Goal: Task Accomplishment & Management: Manage account settings

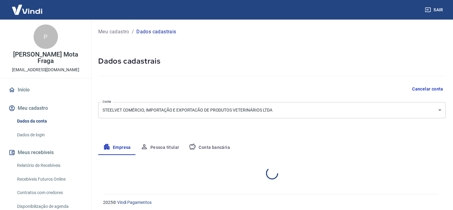
select select "SP"
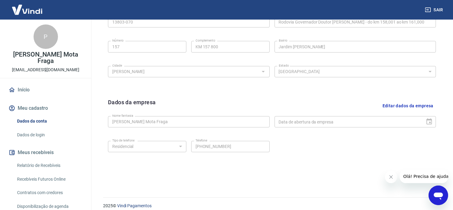
scroll to position [230, 0]
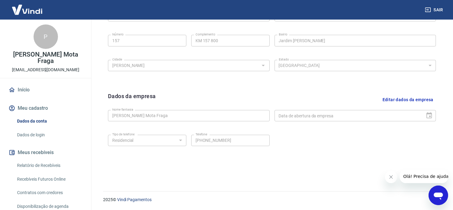
click at [36, 123] on link "Dados da conta" at bounding box center [49, 121] width 69 height 13
click at [35, 133] on link "Dados de login" at bounding box center [49, 134] width 69 height 13
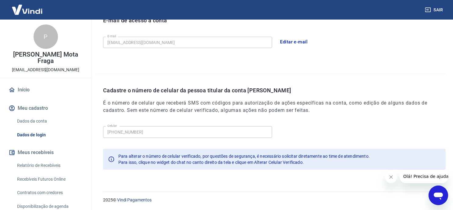
click at [356, 51] on div "E-mail de acesso a conta E-mail gerentecomercial@steelvet.com.br E-mail Editar …" at bounding box center [271, 39] width 350 height 70
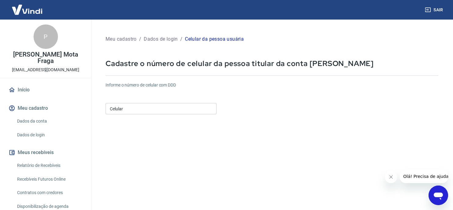
click at [138, 112] on input "Celular" at bounding box center [161, 108] width 111 height 11
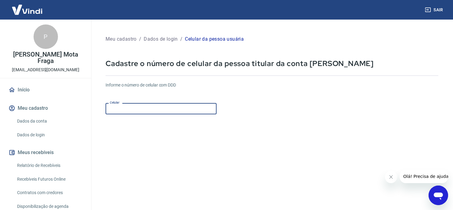
click at [138, 109] on input "Celular" at bounding box center [161, 108] width 111 height 11
type input "[PHONE_NUMBER]"
click at [367, 115] on form "Informe o número de celular com DDD Celular [PHONE_NUMBER] Celular Continuar Ca…" at bounding box center [272, 166] width 333 height 178
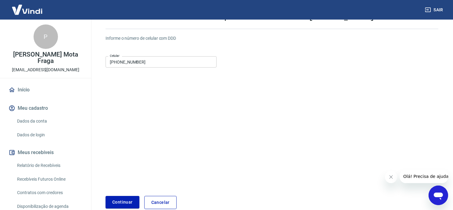
scroll to position [79, 0]
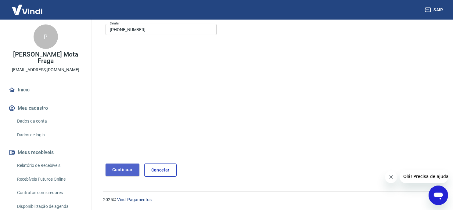
drag, startPoint x: 117, startPoint y: 169, endPoint x: 141, endPoint y: 165, distance: 23.5
click at [117, 169] on button "Continuar" at bounding box center [123, 169] width 34 height 13
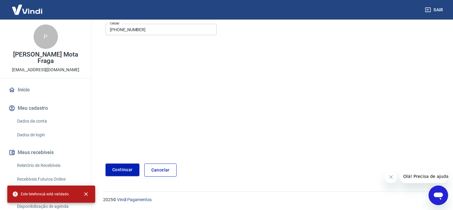
scroll to position [0, 0]
